Goal: Task Accomplishment & Management: Complete application form

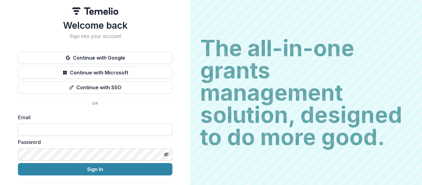
click at [112, 134] on input at bounding box center [95, 129] width 154 height 12
click at [112, 134] on input "*" at bounding box center [95, 129] width 154 height 12
type input "**********"
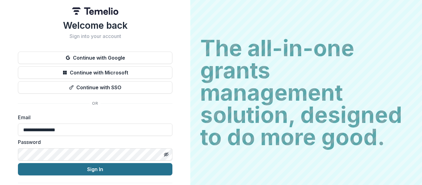
click at [92, 171] on button "Sign In" at bounding box center [95, 169] width 154 height 12
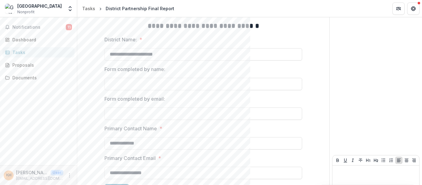
scroll to position [158, 0]
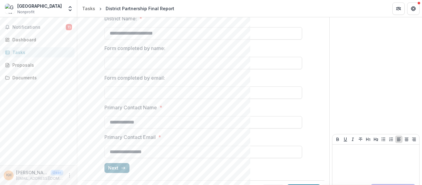
click at [123, 165] on icon "button" at bounding box center [123, 167] width 5 height 5
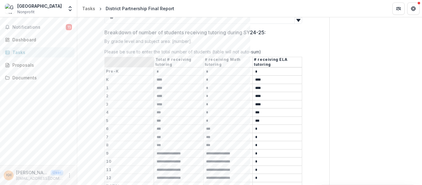
scroll to position [389, 0]
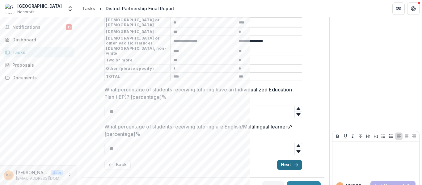
click at [286, 160] on button "Next" at bounding box center [289, 165] width 25 height 10
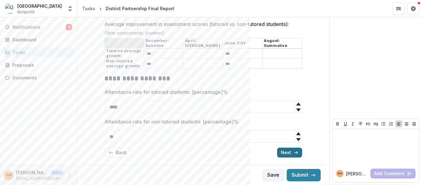
scroll to position [209, 0]
click at [286, 152] on button "Next" at bounding box center [289, 153] width 25 height 10
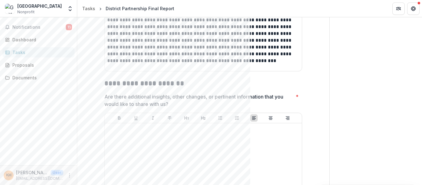
scroll to position [1518, 0]
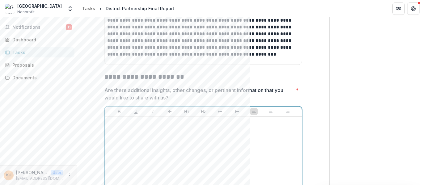
click at [137, 120] on div at bounding box center [203, 165] width 192 height 93
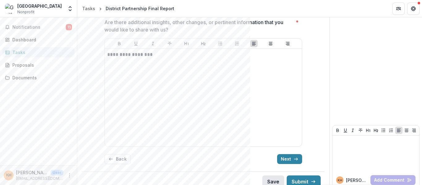
click at [273, 178] on button "Save" at bounding box center [273, 181] width 22 height 12
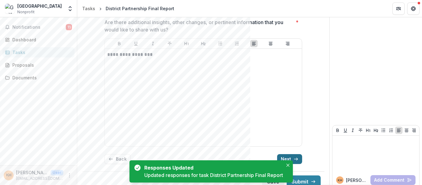
click at [290, 154] on button "Next" at bounding box center [289, 159] width 25 height 10
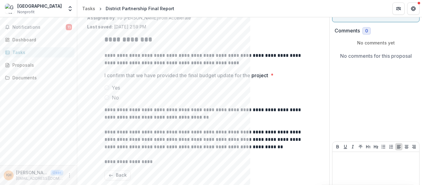
scroll to position [32, 0]
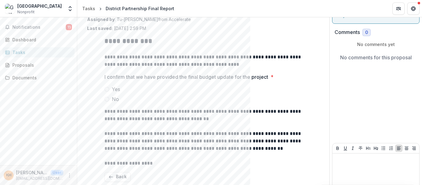
click at [105, 89] on span at bounding box center [106, 89] width 5 height 5
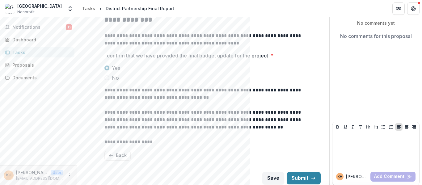
scroll to position [57, 0]
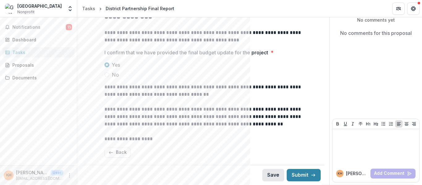
click at [269, 174] on button "Save" at bounding box center [273, 175] width 22 height 12
